Goal: Task Accomplishment & Management: Use online tool/utility

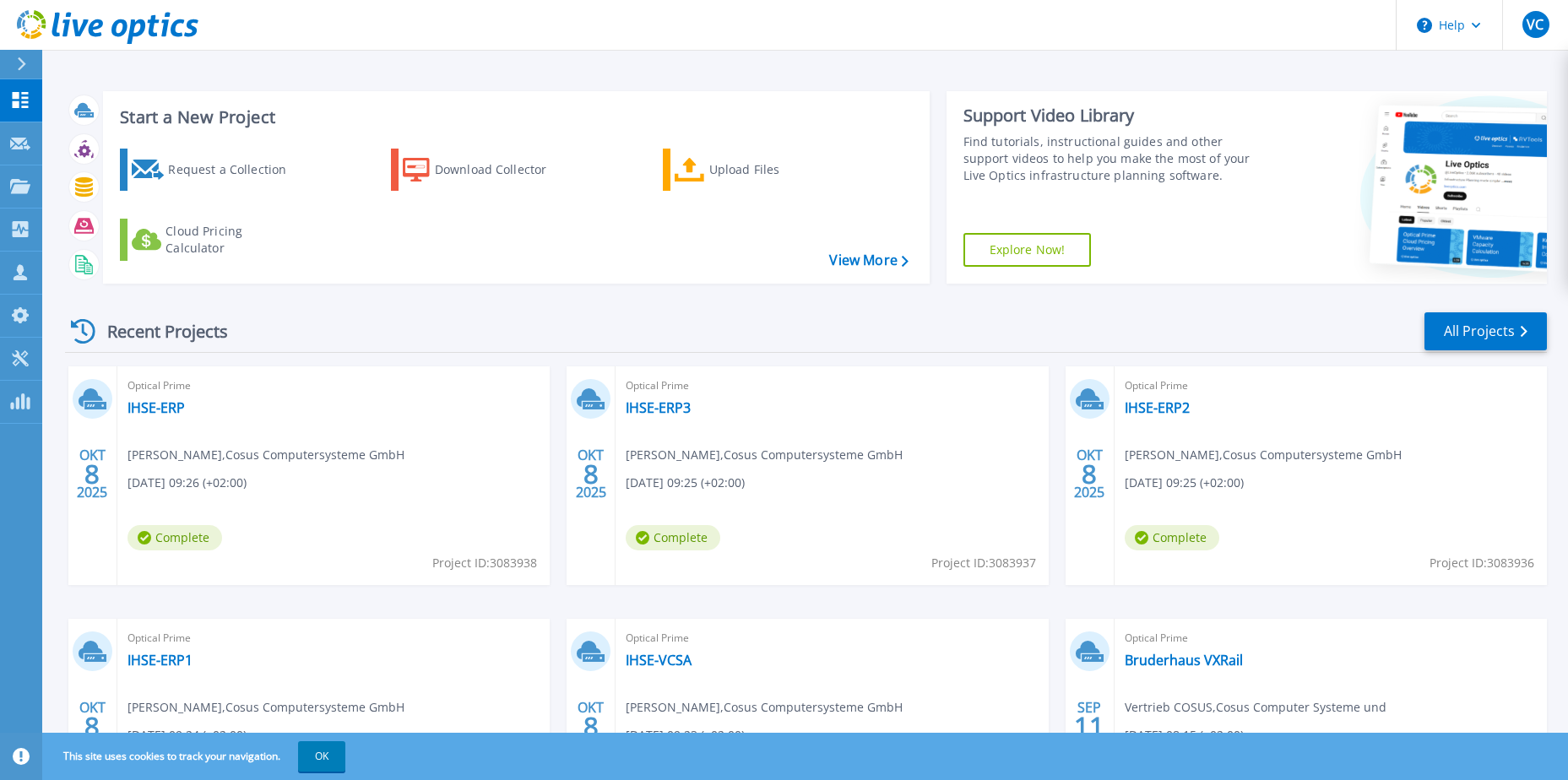
drag, startPoint x: 726, startPoint y: 166, endPoint x: 964, endPoint y: 238, distance: 248.7
click at [726, 166] on div "Upload Files" at bounding box center [776, 169] width 135 height 34
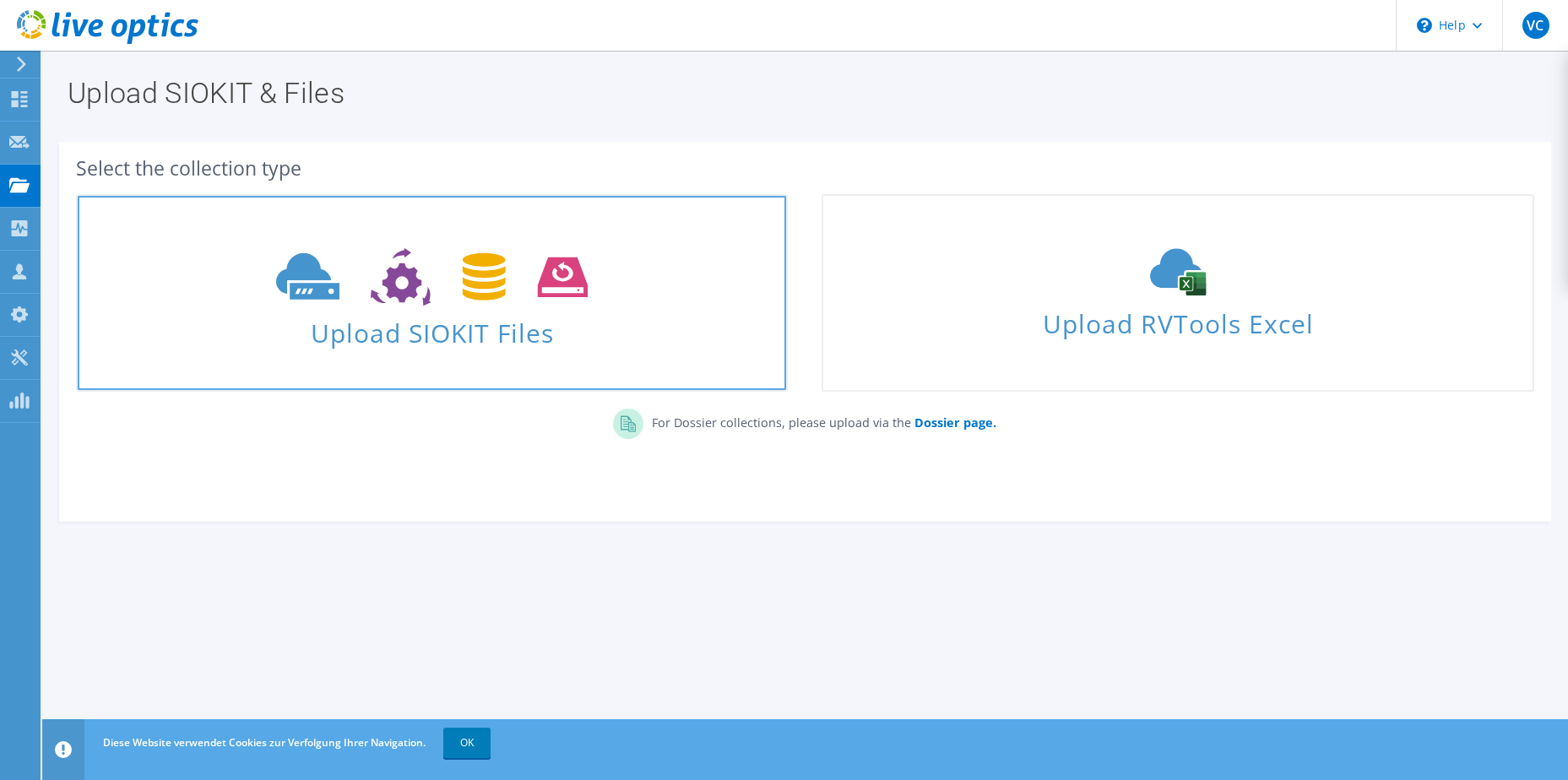
click at [430, 269] on icon at bounding box center [431, 277] width 311 height 59
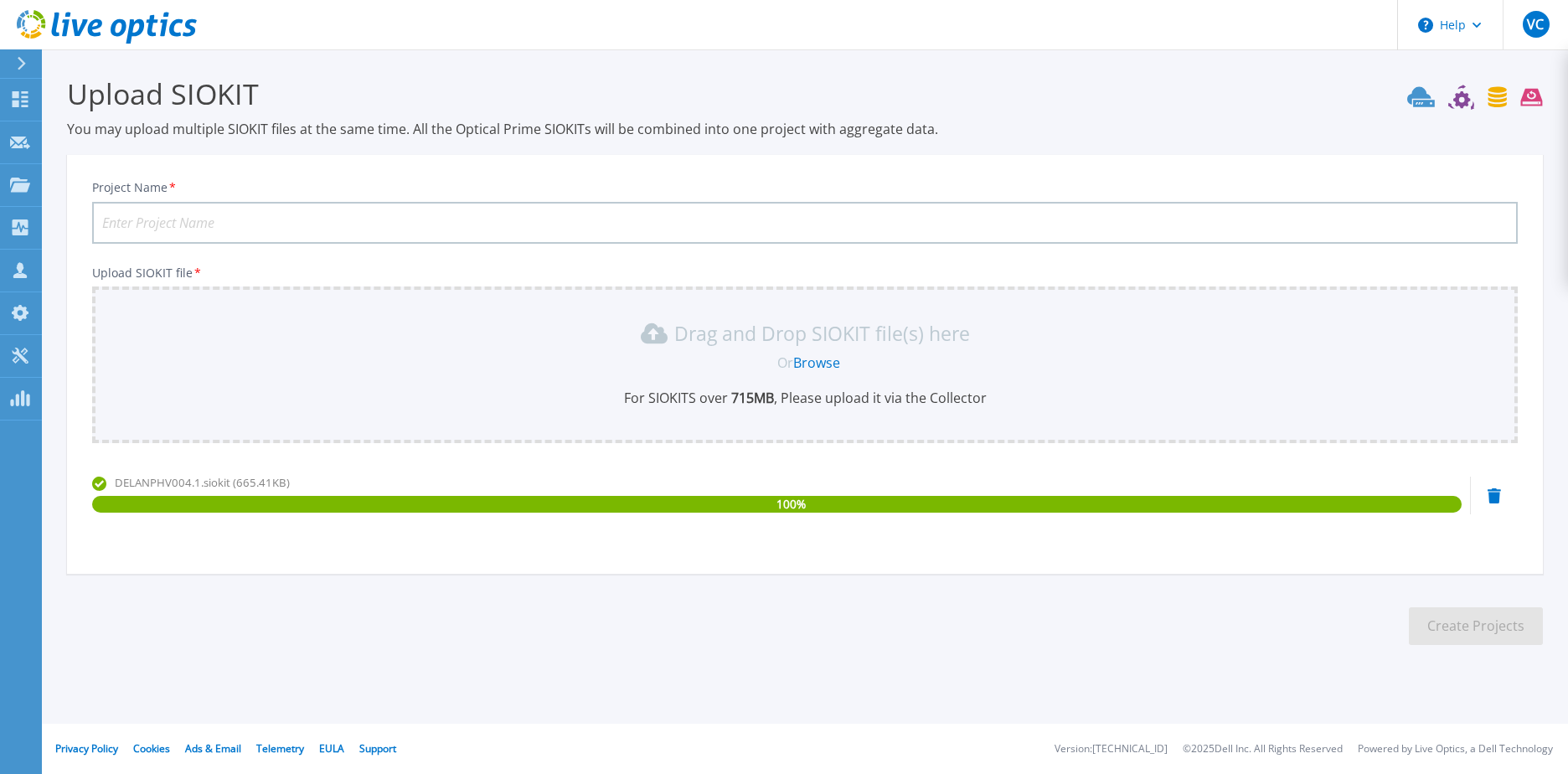
click at [256, 214] on input "Project Name *" at bounding box center [804, 223] width 1425 height 42
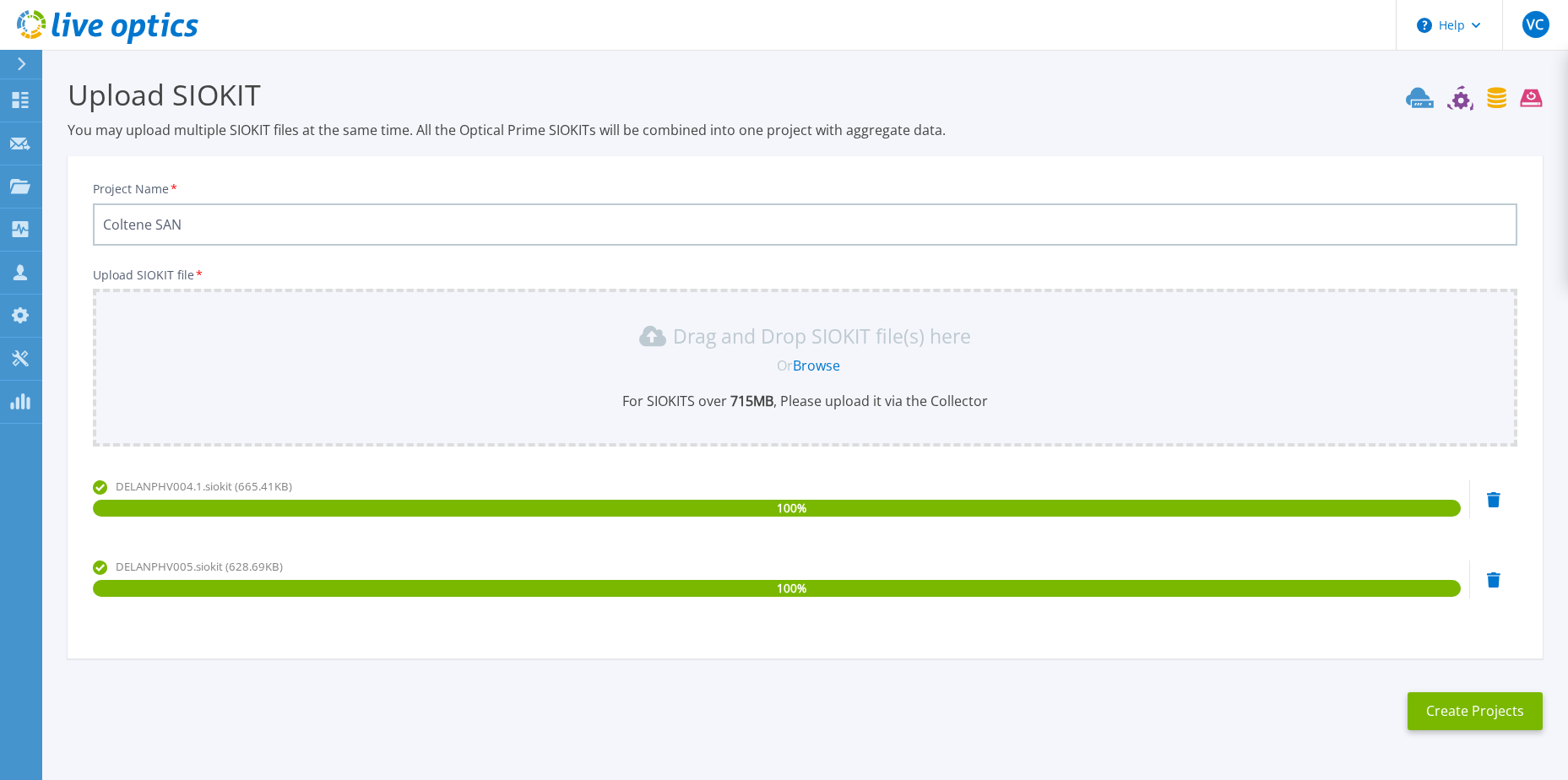
type input "Coltene SAN"
click at [1484, 731] on section "Upload SIOKIT You may upload multiple SIOKIT files at the same time. All the Op…" at bounding box center [805, 409] width 1526 height 719
click at [1487, 714] on button "Create Projects" at bounding box center [1475, 711] width 135 height 38
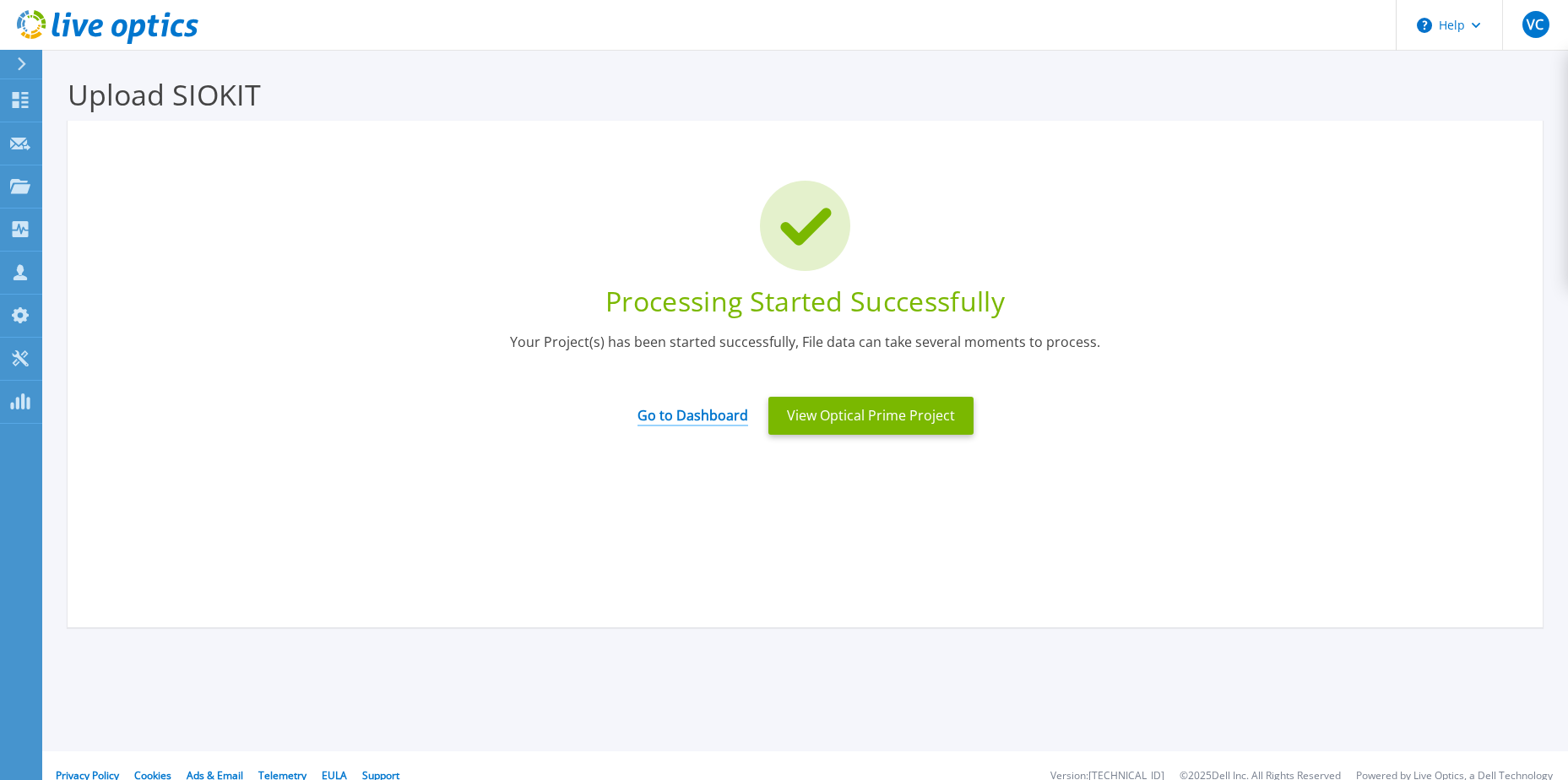
click at [668, 420] on link "Go to Dashboard" at bounding box center [692, 409] width 110 height 33
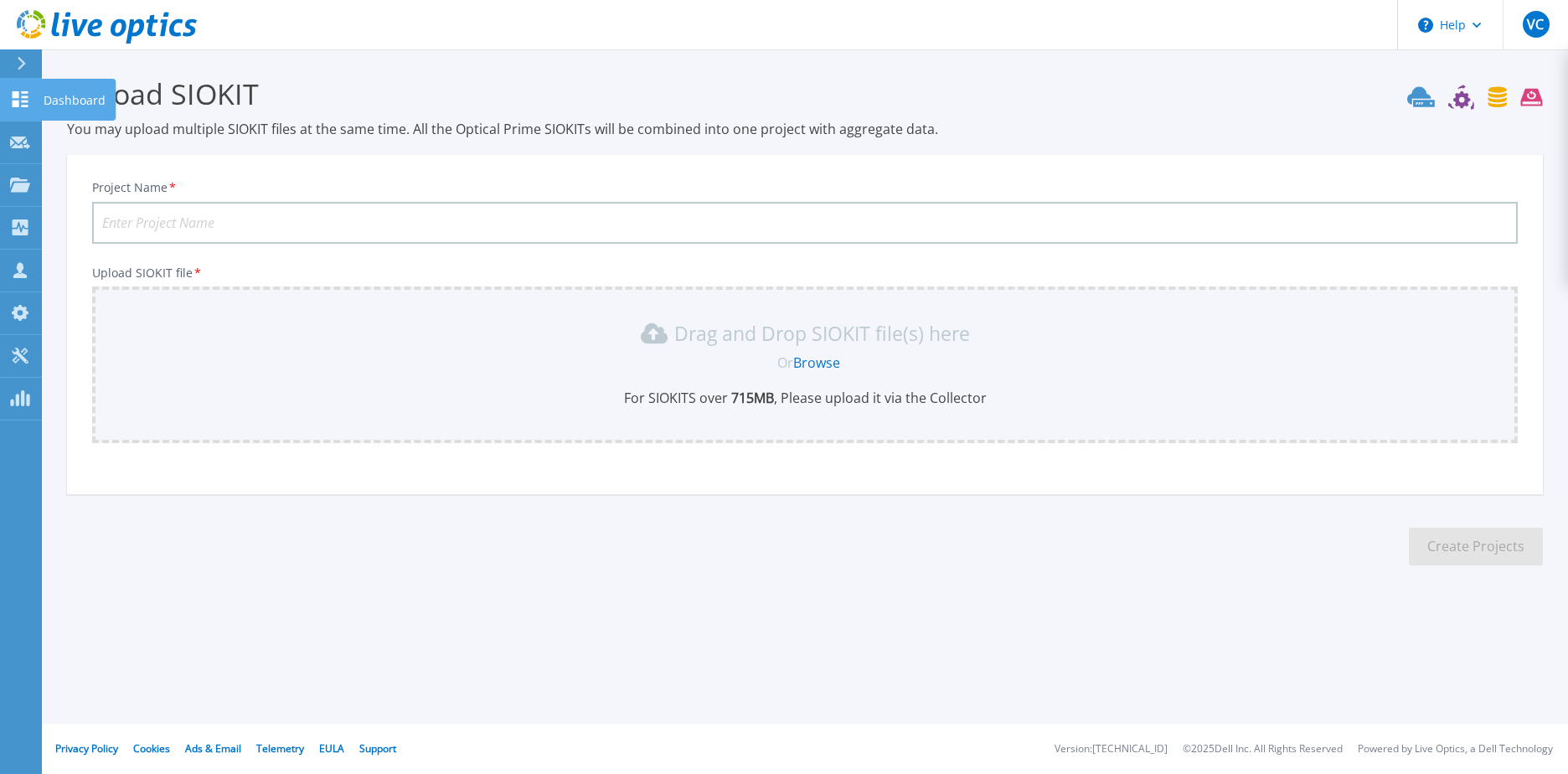
click at [15, 89] on link "Dashboard Dashboard" at bounding box center [21, 100] width 42 height 43
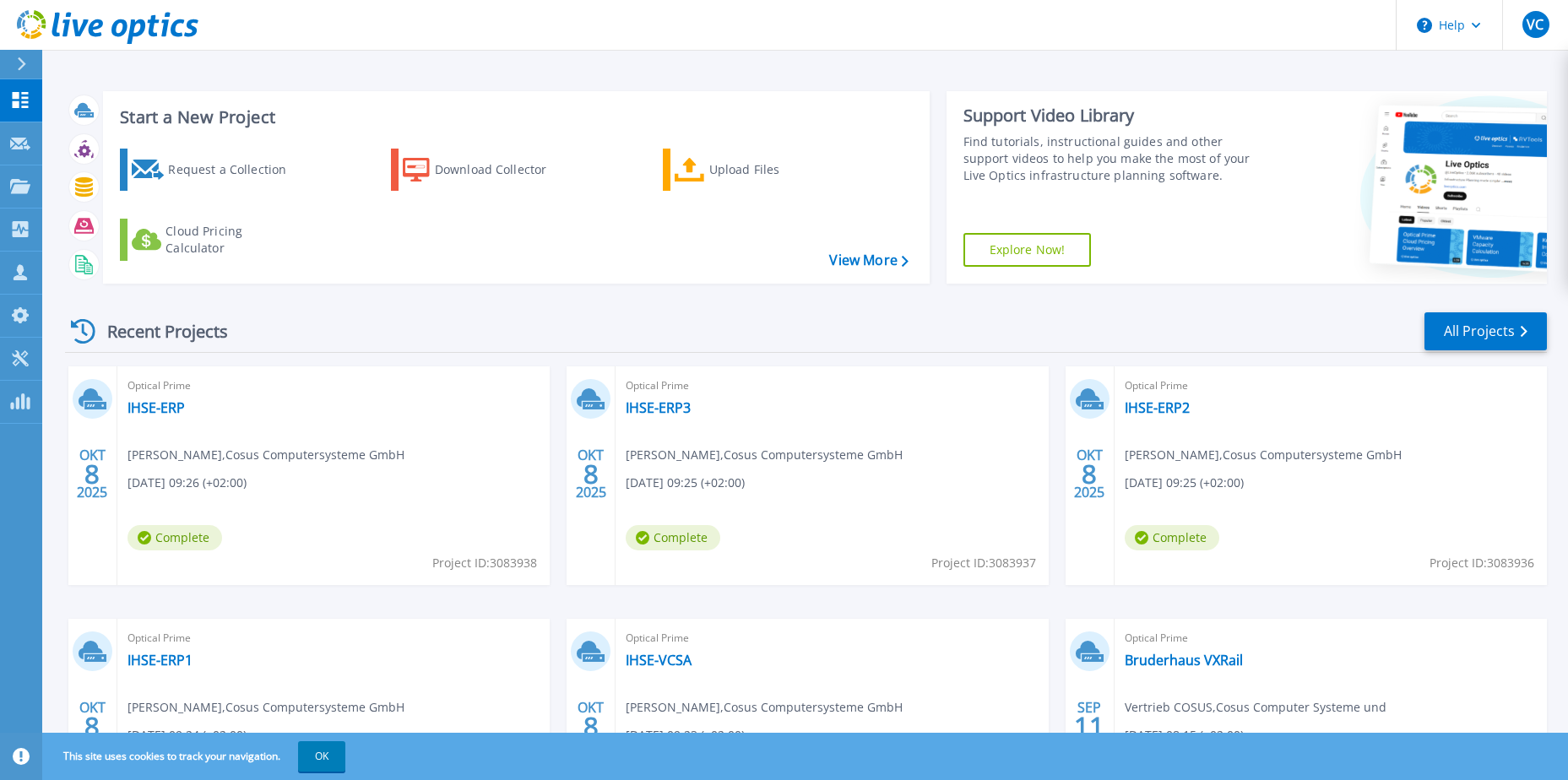
scroll to position [156, 0]
click at [184, 409] on link "Coltene SAN" at bounding box center [167, 408] width 79 height 17
